Goal: Check status: Check status

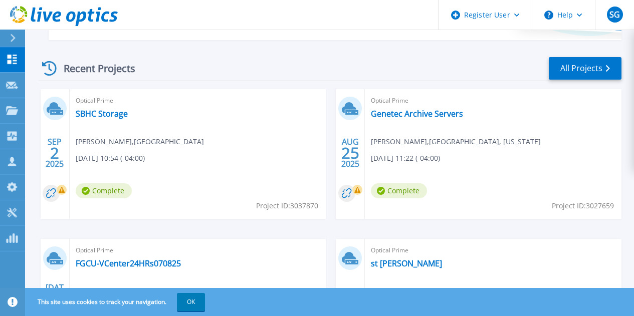
scroll to position [297, 0]
click at [181, 258] on link "FGCU-VCenter24HRs070825" at bounding box center [128, 263] width 105 height 10
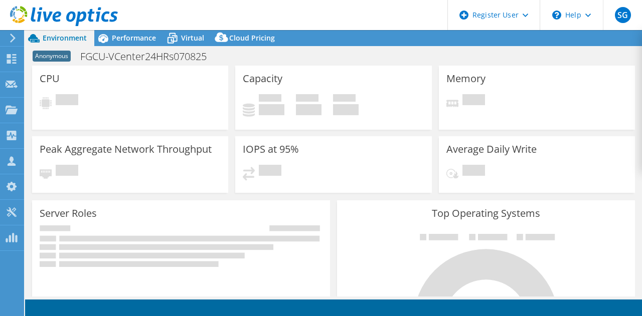
select select "USEast"
select select "USD"
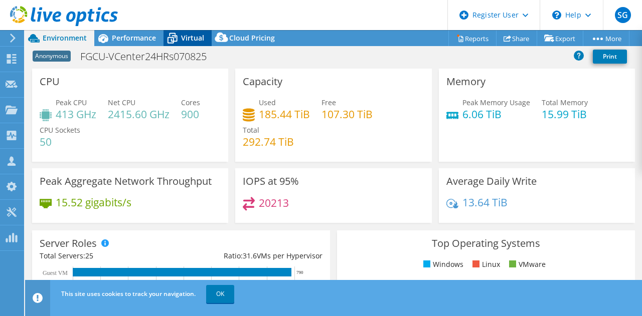
click at [163, 40] on icon at bounding box center [172, 39] width 18 height 18
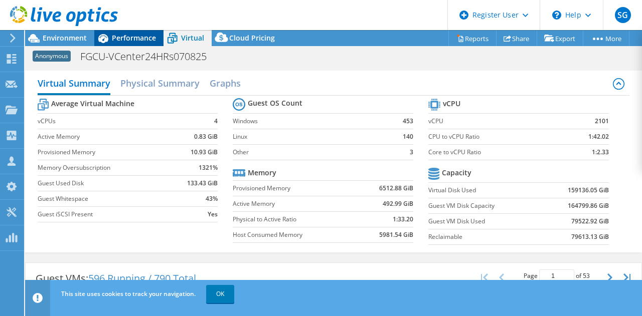
click at [121, 32] on div "Performance" at bounding box center [128, 38] width 69 height 16
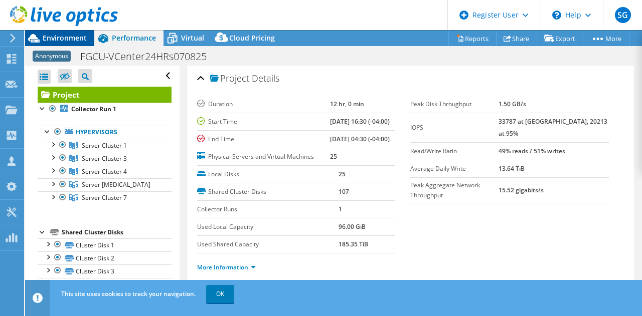
click at [74, 36] on span "Environment" at bounding box center [65, 38] width 44 height 10
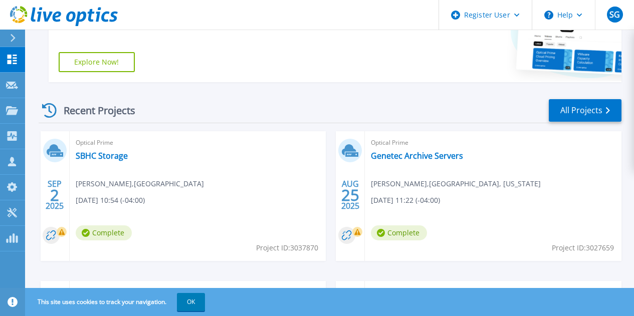
scroll to position [254, 0]
